Goal: Check status: Check status

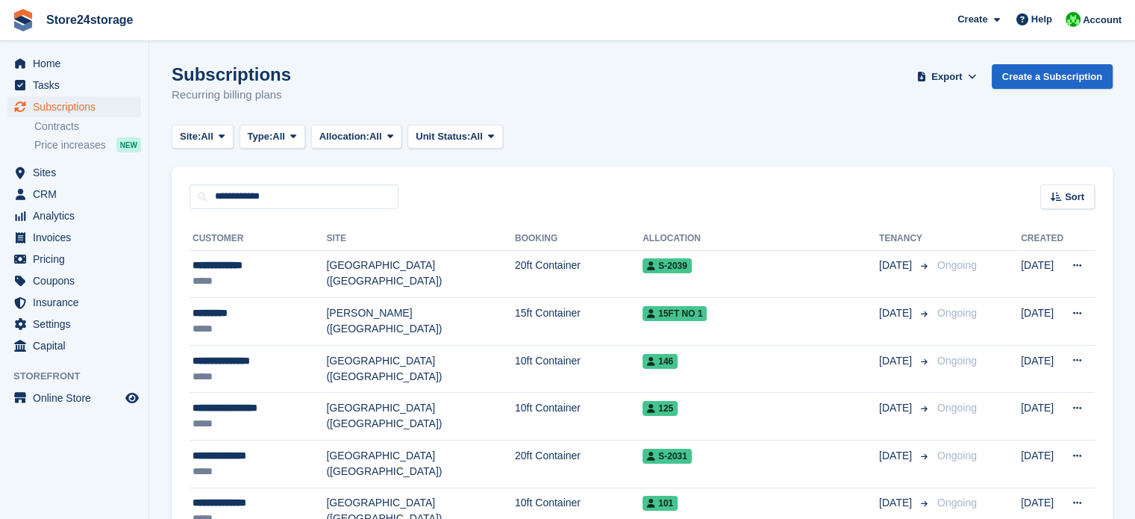
type input "**********"
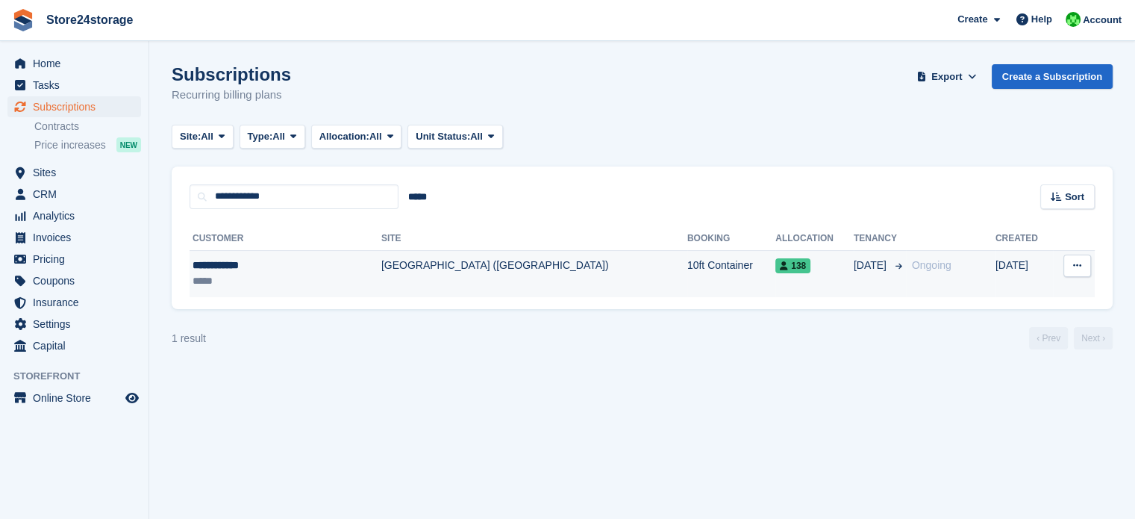
click at [381, 265] on td "[GEOGRAPHIC_DATA] ([GEOGRAPHIC_DATA])" at bounding box center [534, 273] width 306 height 47
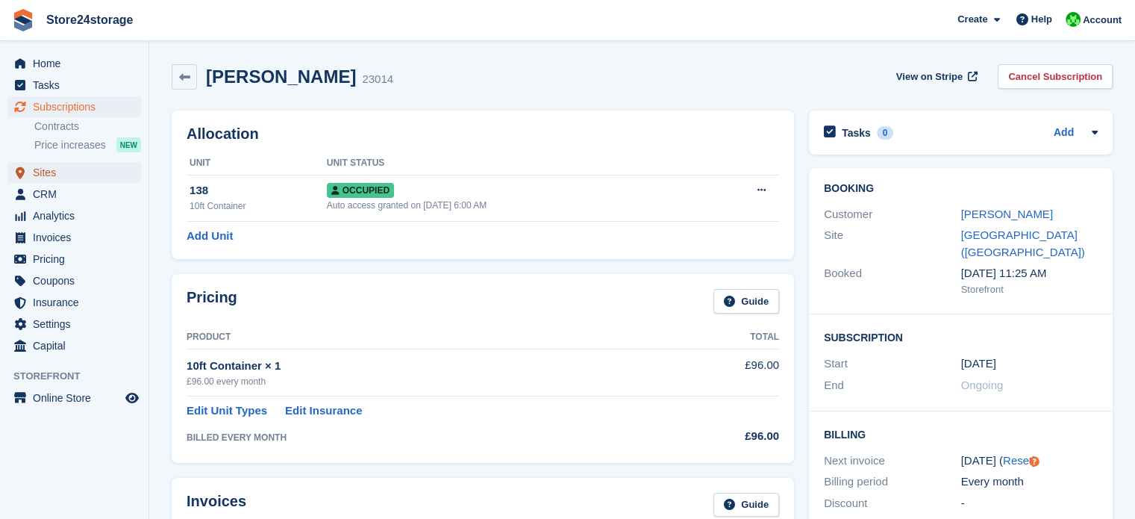
click at [78, 178] on span "Sites" at bounding box center [78, 172] width 90 height 21
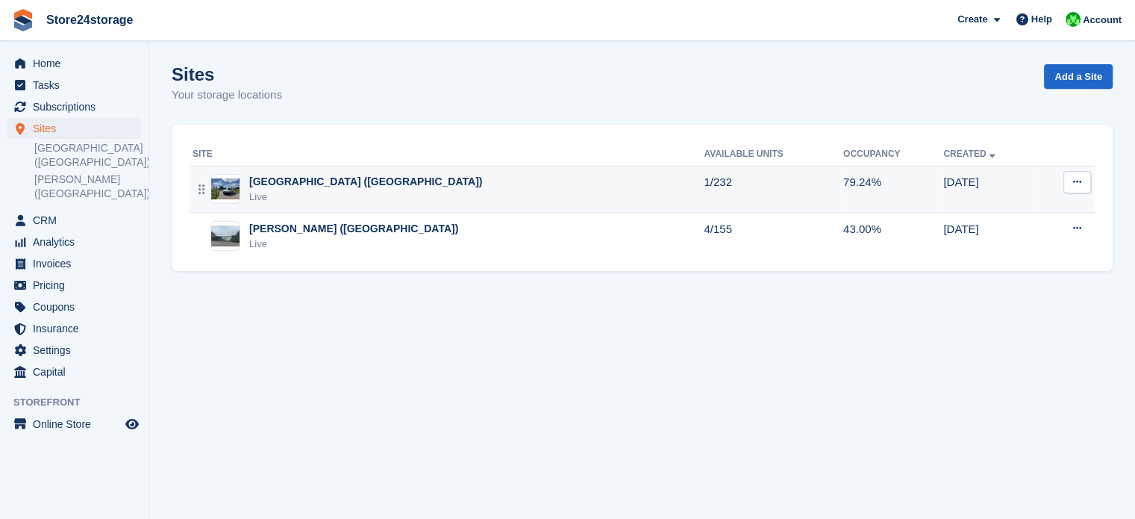
click at [321, 185] on div "[GEOGRAPHIC_DATA] ([GEOGRAPHIC_DATA])" at bounding box center [365, 182] width 233 height 16
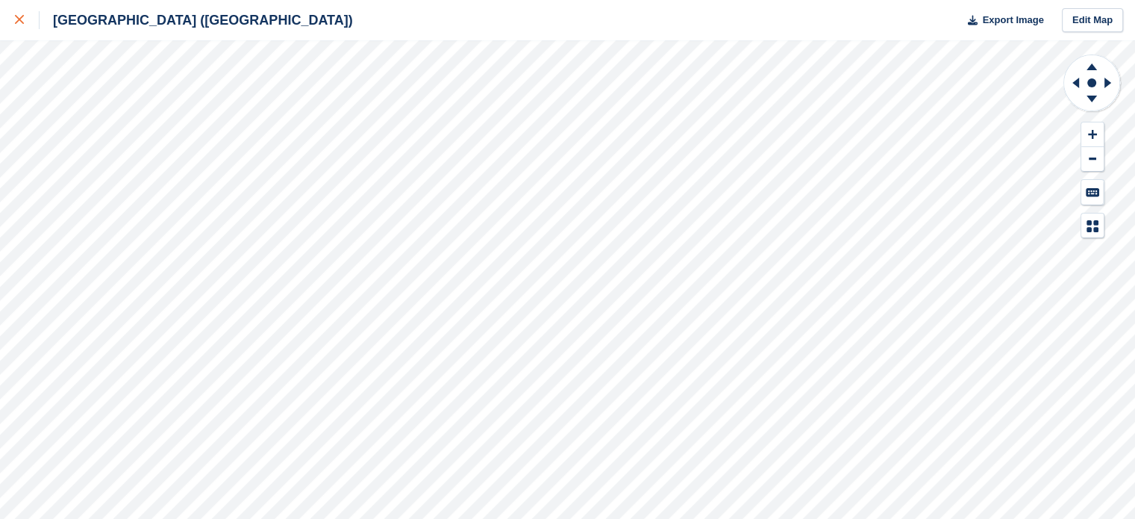
click at [19, 19] on icon at bounding box center [19, 19] width 9 height 9
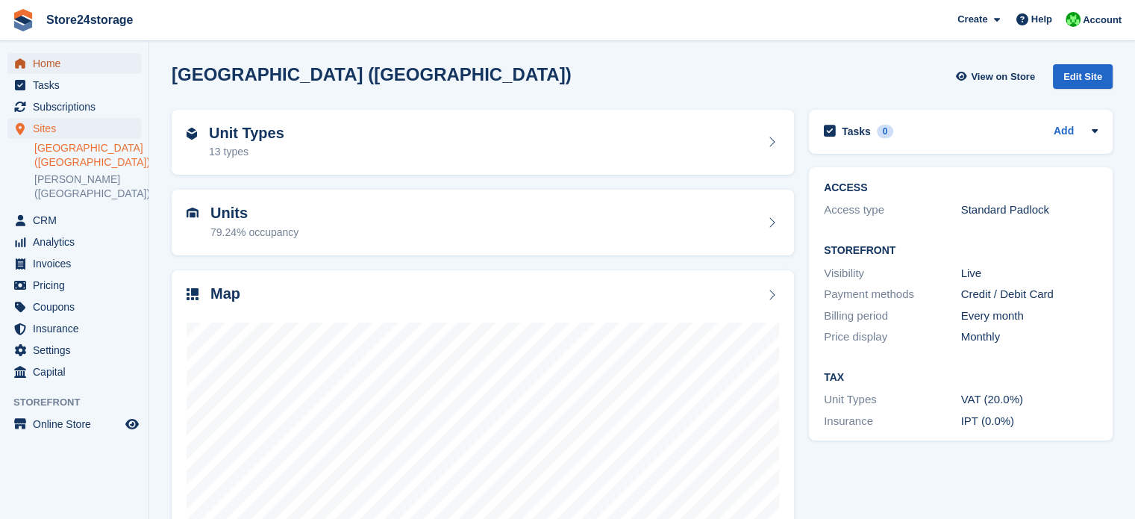
click at [79, 67] on span "Home" at bounding box center [78, 63] width 90 height 21
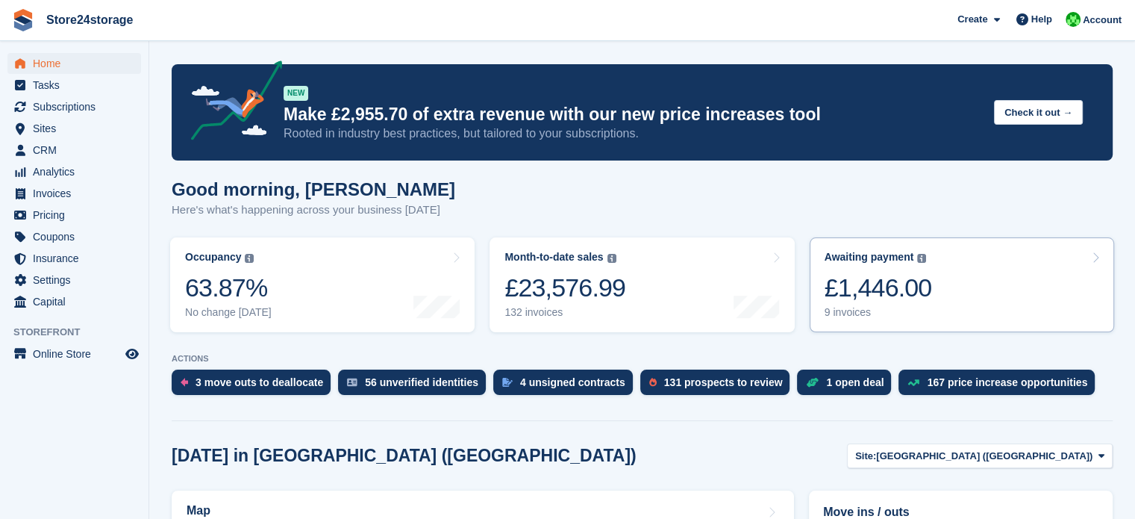
click at [952, 285] on link "Awaiting payment The total outstanding balance on all open invoices. £1,446.00 …" at bounding box center [962, 284] width 304 height 95
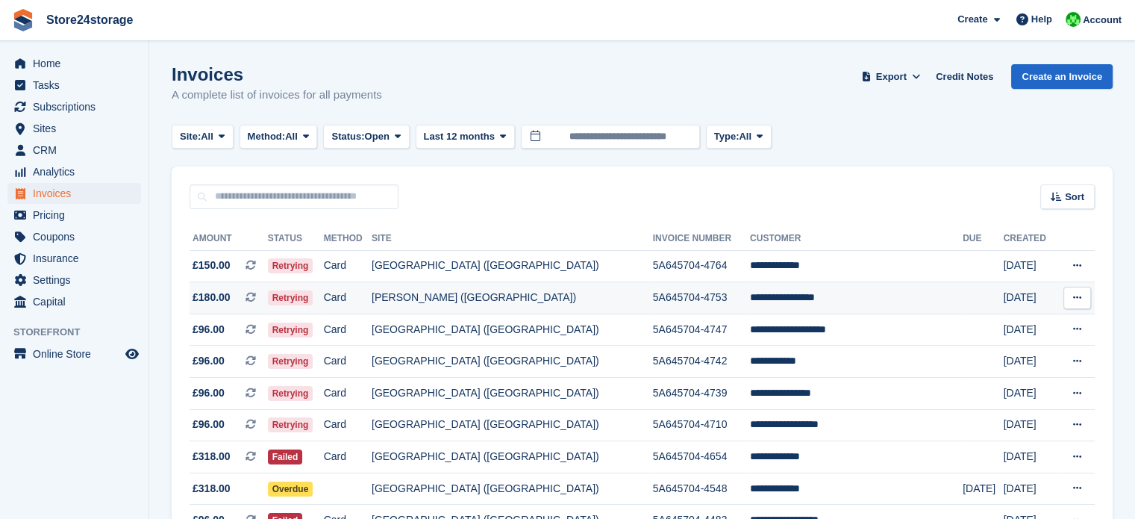
click at [1081, 295] on button at bounding box center [1077, 298] width 28 height 22
click at [981, 348] on p "View on Stripe" at bounding box center [1020, 349] width 130 height 24
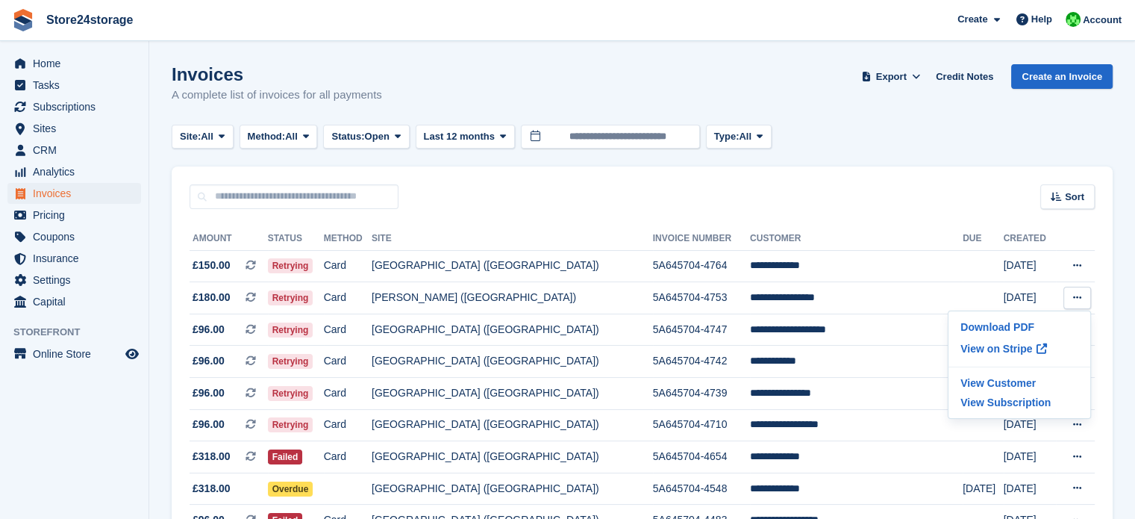
click at [460, 195] on div "Sort Sort by Date created Created (oldest first) Created (newest first)" at bounding box center [642, 187] width 941 height 43
click at [81, 107] on span "Subscriptions" at bounding box center [78, 106] width 90 height 21
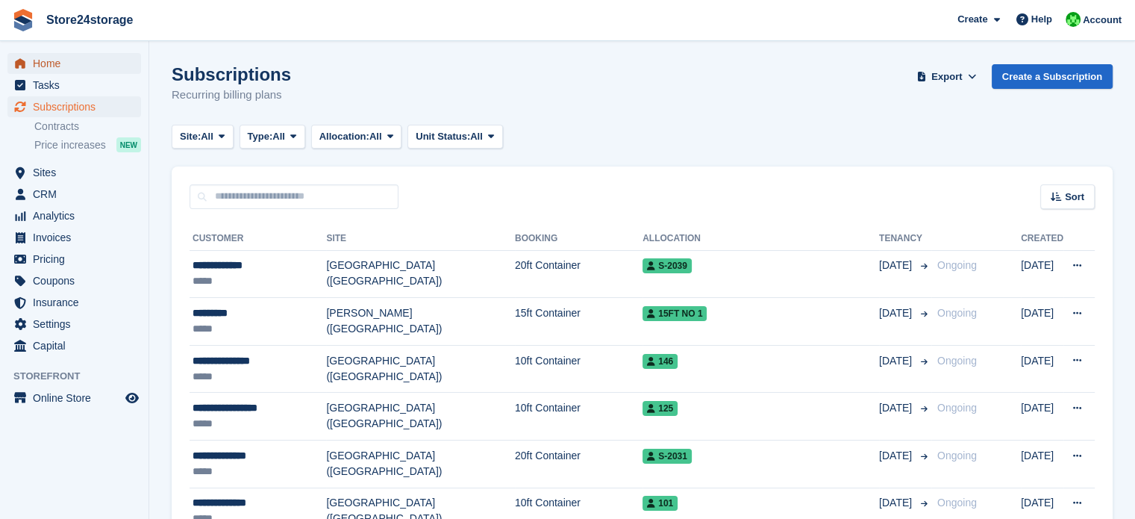
click at [87, 62] on span "Home" at bounding box center [78, 63] width 90 height 21
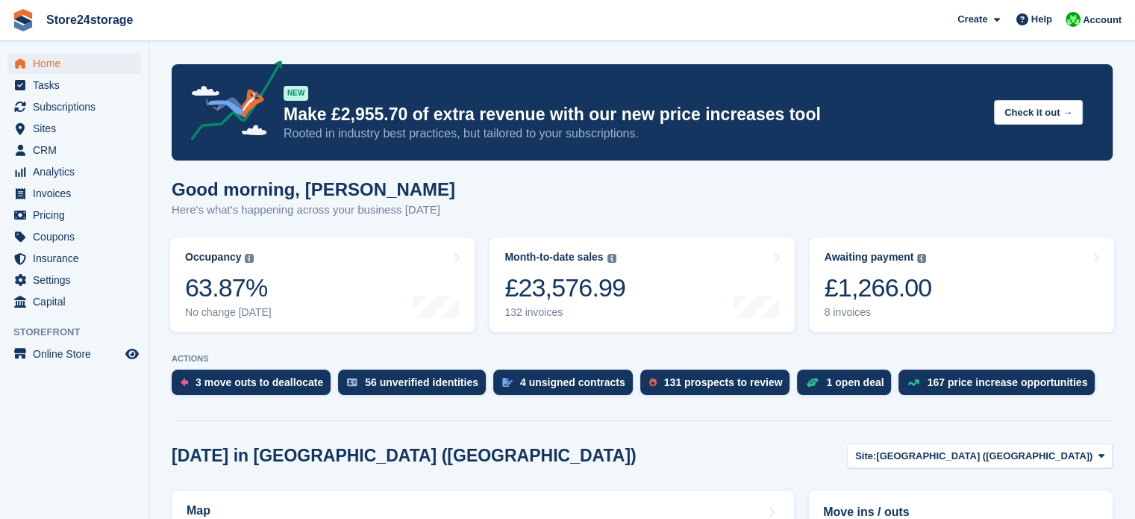
drag, startPoint x: 955, startPoint y: 268, endPoint x: 488, endPoint y: 326, distance: 470.8
click at [960, 267] on link "Awaiting payment The total outstanding balance on all open invoices. £1,266.00 …" at bounding box center [962, 284] width 304 height 95
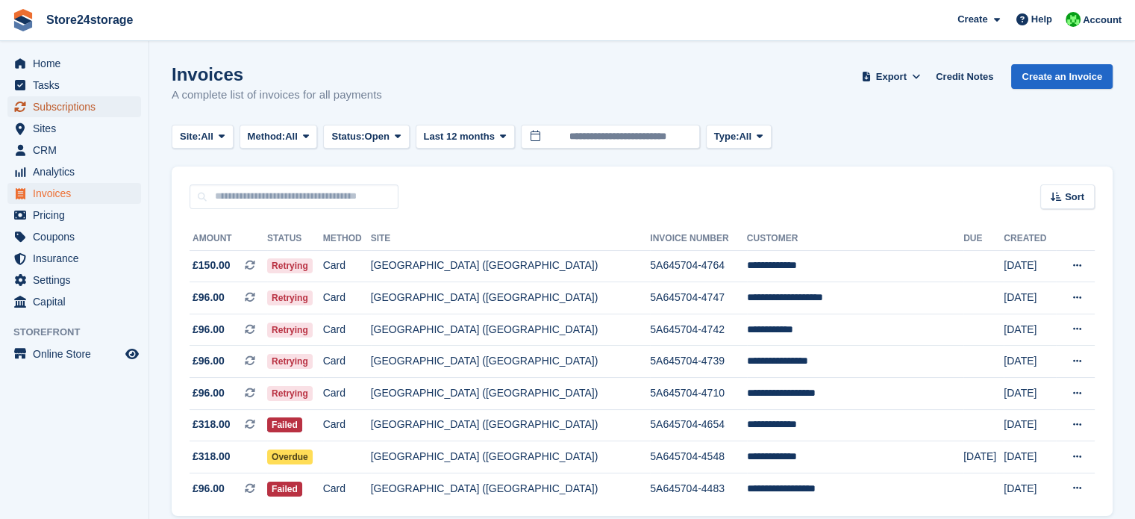
click at [89, 105] on span "Subscriptions" at bounding box center [78, 106] width 90 height 21
